Goal: Information Seeking & Learning: Learn about a topic

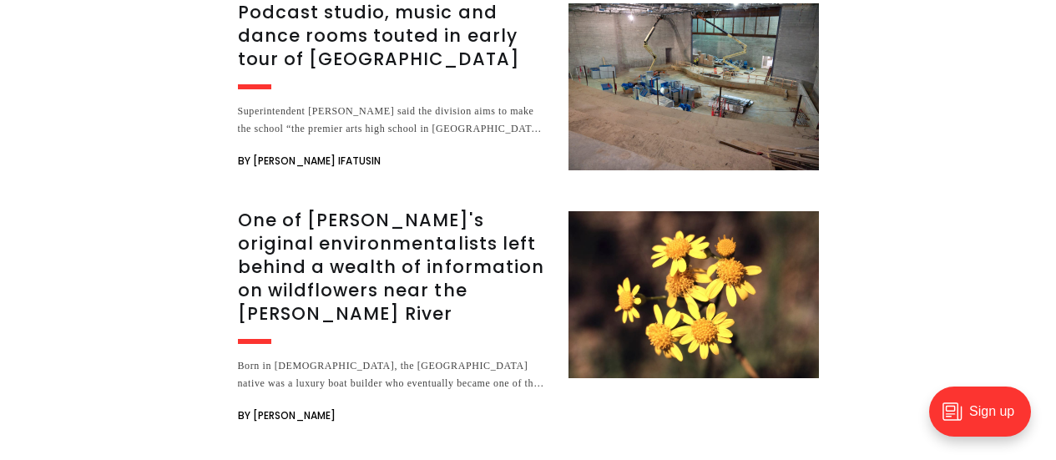
scroll to position [4002, 0]
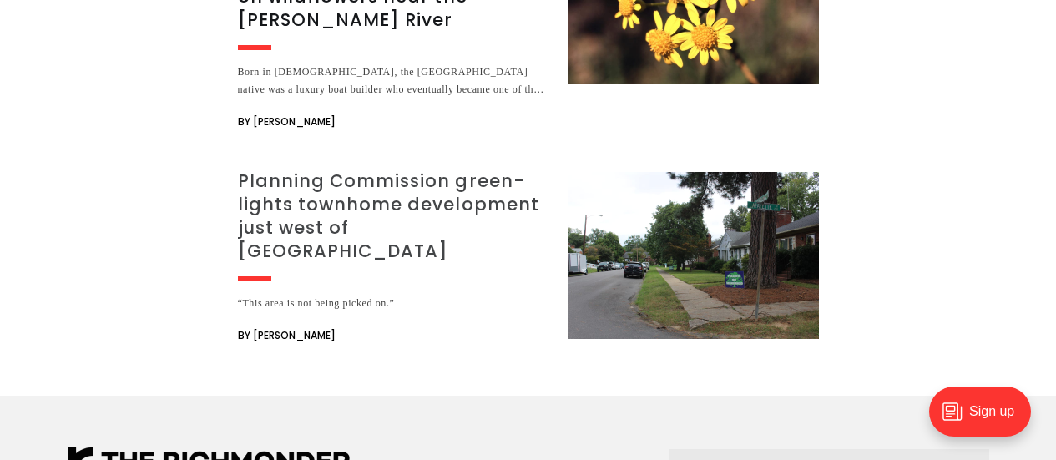
click at [360, 200] on h3 "Planning Commission green-lights townhome development just west of Carytown" at bounding box center [393, 217] width 311 height 94
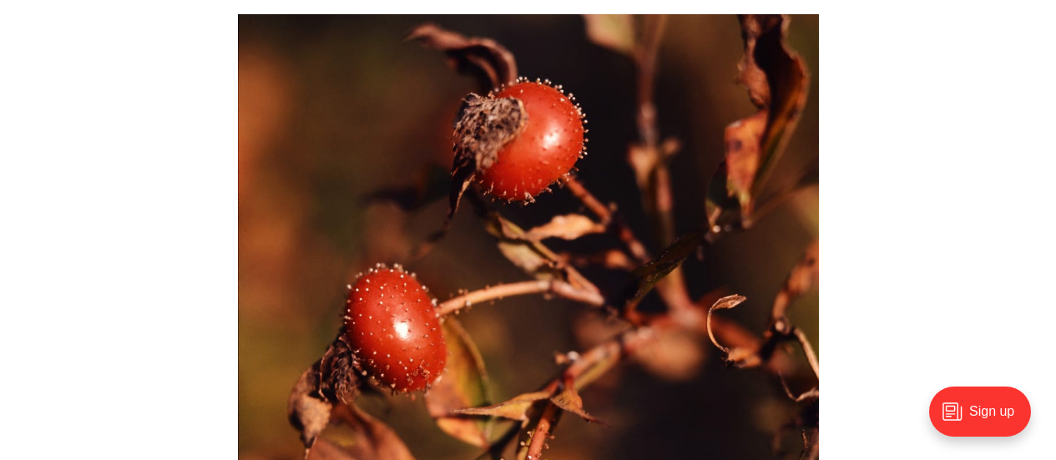
scroll to position [2346, 0]
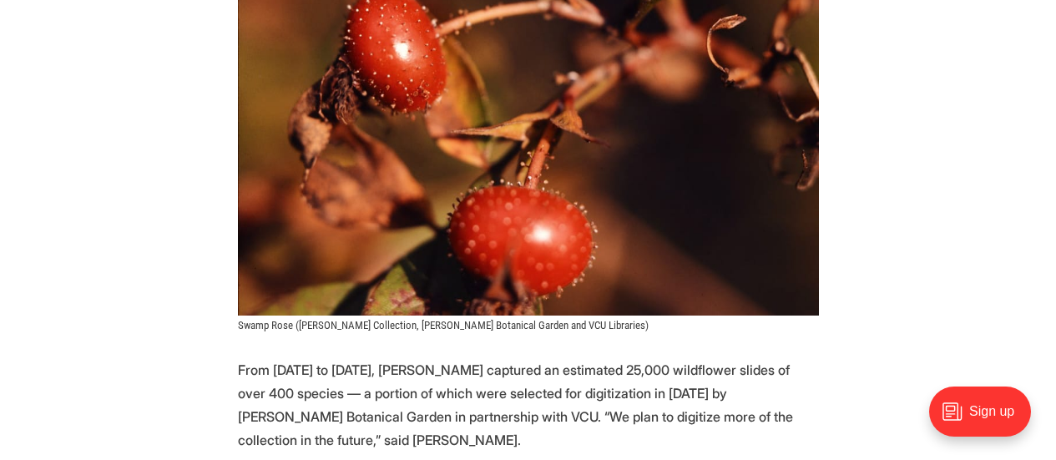
click at [287, 358] on p "From 1968 to 1971, Ancarrow captured an estimated 25,000 wildflower slides of o…" at bounding box center [528, 405] width 581 height 94
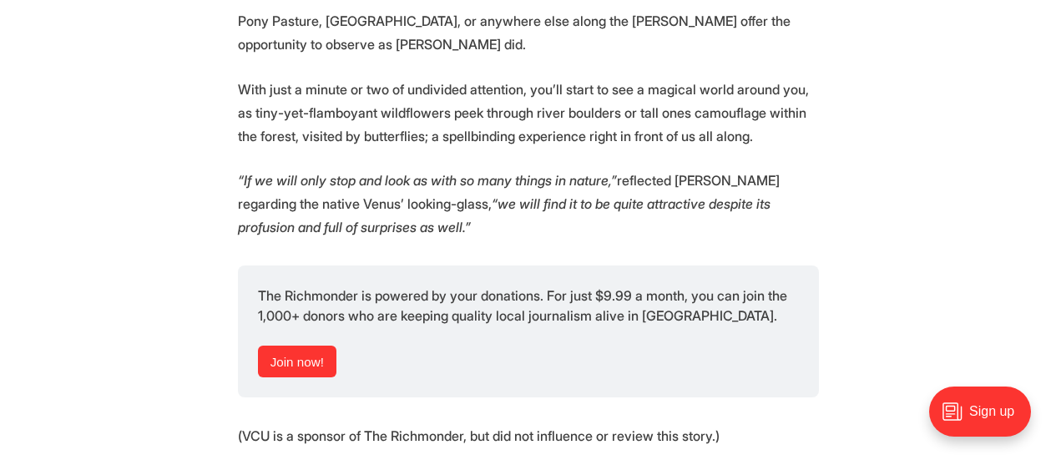
scroll to position [9560, 0]
click at [416, 217] on em "“we will find it to be quite attractive despite its profusion and full of surpr…" at bounding box center [504, 215] width 533 height 40
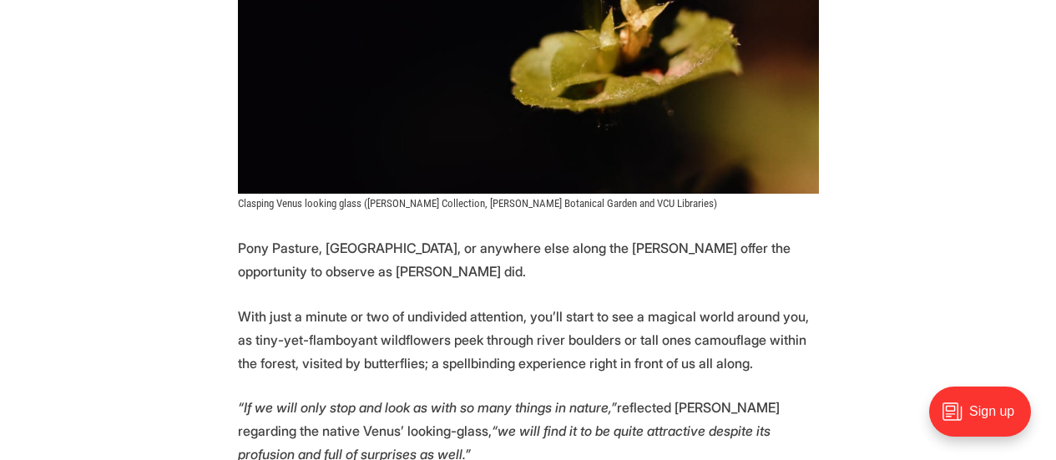
scroll to position [9330, 0]
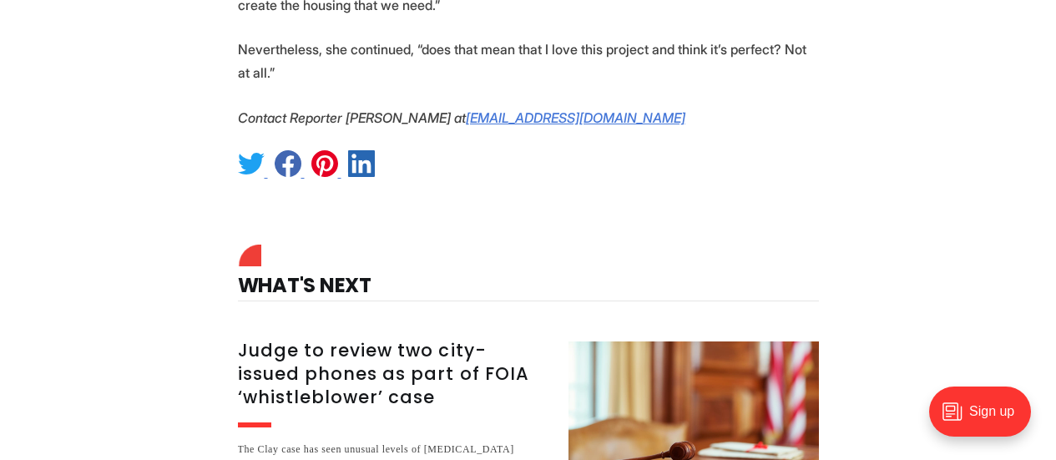
scroll to position [6109, 0]
